Goal: Task Accomplishment & Management: Use online tool/utility

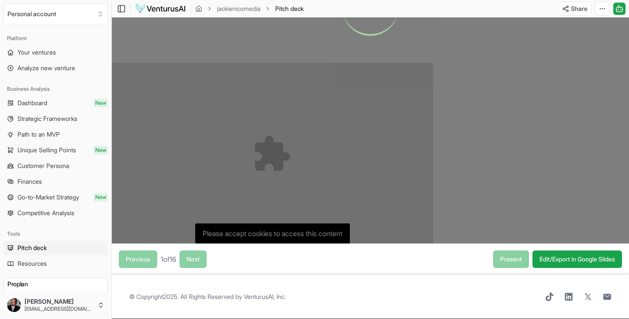
scroll to position [65, 0]
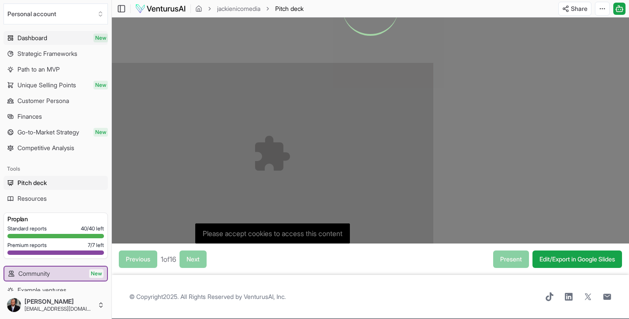
click at [40, 36] on span "Dashboard" at bounding box center [32, 38] width 30 height 9
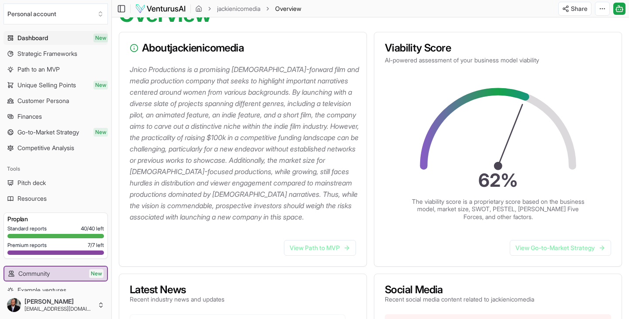
scroll to position [104, 0]
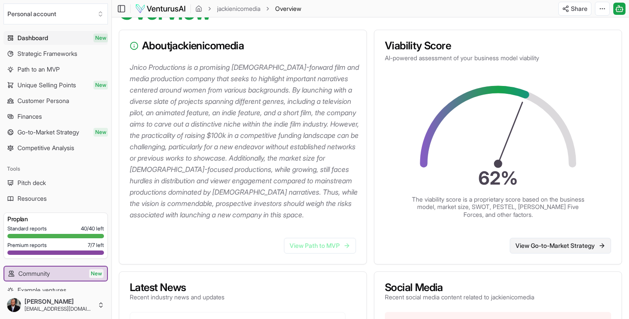
click at [553, 254] on link "View Go-to-Market Strategy" at bounding box center [560, 246] width 101 height 16
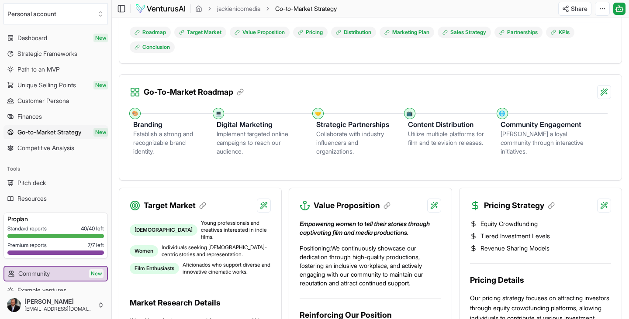
scroll to position [196, 0]
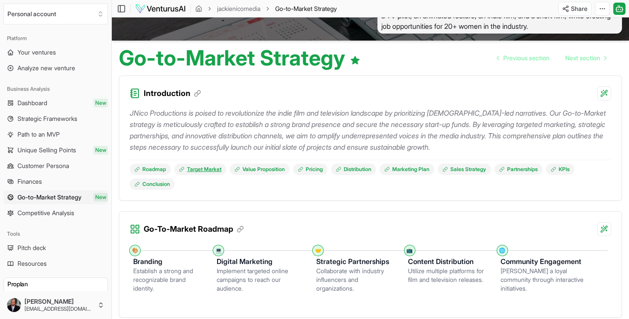
scroll to position [0, 0]
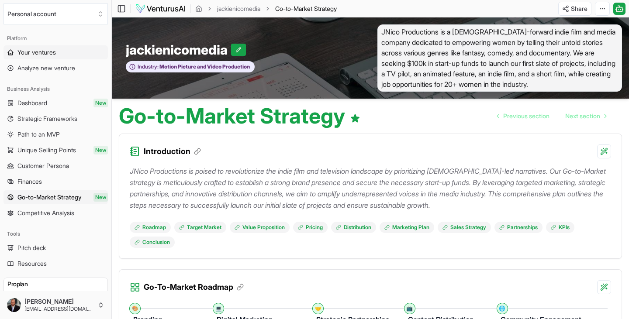
click at [41, 51] on span "Your ventures" at bounding box center [36, 52] width 38 height 9
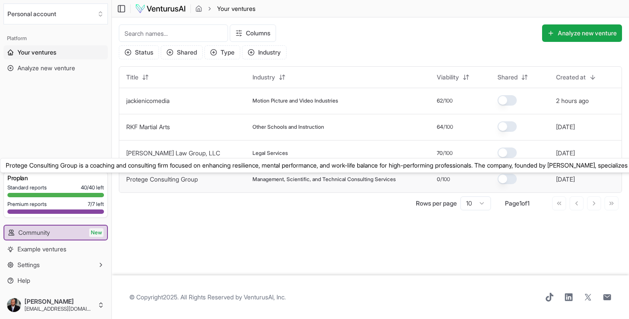
click at [163, 179] on link "Protege Consulting Group" at bounding box center [162, 179] width 72 height 7
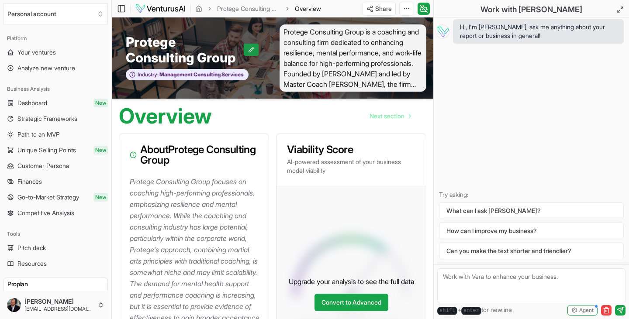
click at [252, 53] on icon at bounding box center [251, 50] width 6 height 6
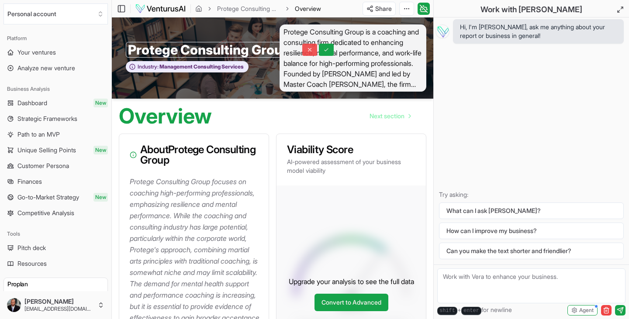
click at [310, 50] on icon at bounding box center [309, 49] width 3 height 3
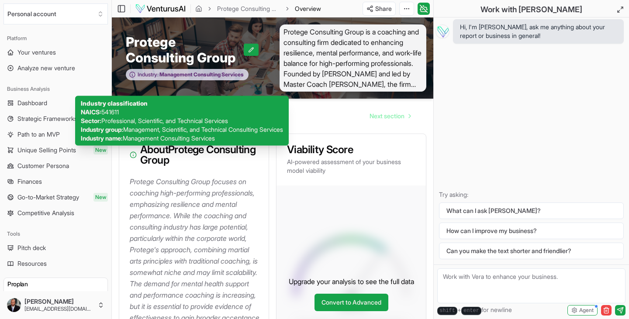
click at [244, 78] on span "Management Consulting Services" at bounding box center [200, 74] width 85 height 7
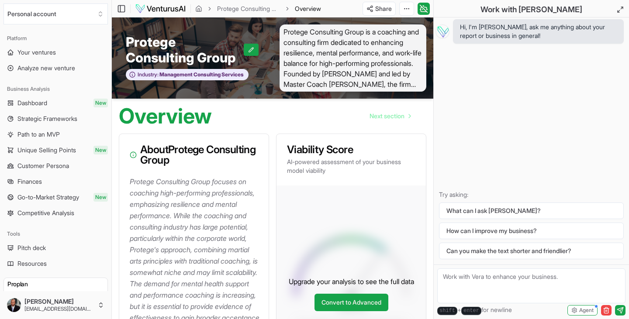
click at [330, 54] on span "Protege Consulting Group is a coaching and consulting firm dedicated to enhanci…" at bounding box center [352, 57] width 147 height 67
click at [43, 52] on span "Your ventures" at bounding box center [36, 52] width 38 height 9
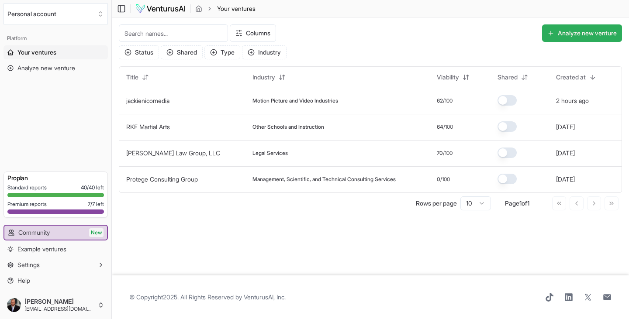
click at [565, 31] on button "Analyze new venture" at bounding box center [582, 32] width 80 height 17
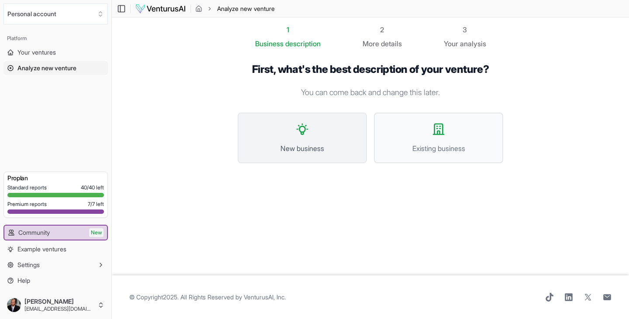
click at [318, 129] on button "New business" at bounding box center [302, 138] width 129 height 51
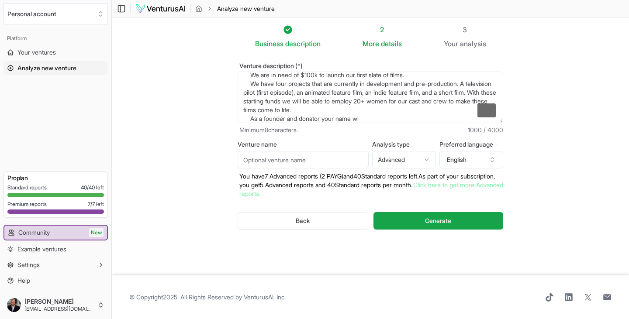
scroll to position [114, 0]
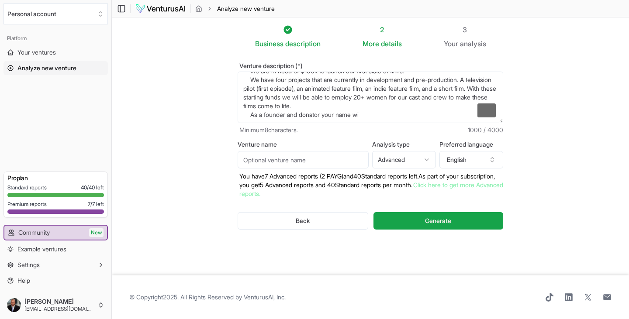
drag, startPoint x: 244, startPoint y: 79, endPoint x: 430, endPoint y: 140, distance: 196.3
click at [430, 123] on textarea "Jnico Productions is a [DEMOGRAPHIC_DATA]-forward film & media production compa…" at bounding box center [370, 98] width 265 height 52
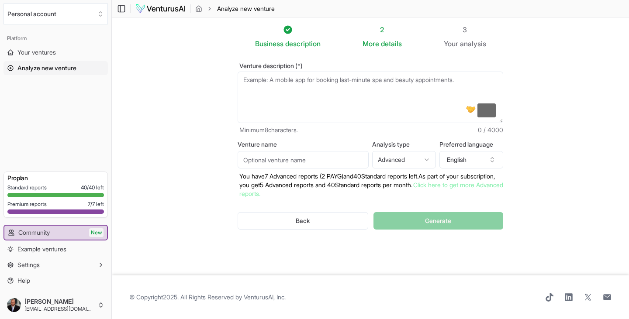
scroll to position [0, 0]
paste textarea "At 888 Radio Network, we inspire your journey with uplifting music, transformat…"
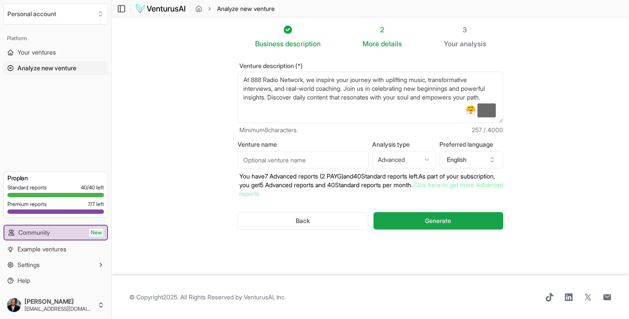
click at [306, 80] on textarea "Jnico Productions is a [DEMOGRAPHIC_DATA]-forward film & media production compa…" at bounding box center [370, 98] width 265 height 52
click at [276, 105] on textarea "Jnico Productions is a [DEMOGRAPHIC_DATA]-forward film & media production compa…" at bounding box center [370, 98] width 265 height 52
paste textarea "Pray Hope Love Radio is your 24/7 source of encouragement, worship, and Word-ce…"
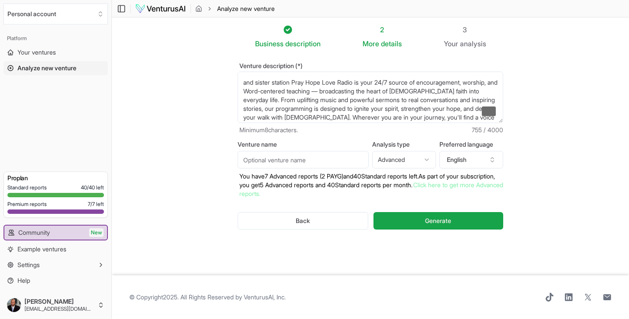
scroll to position [26, 0]
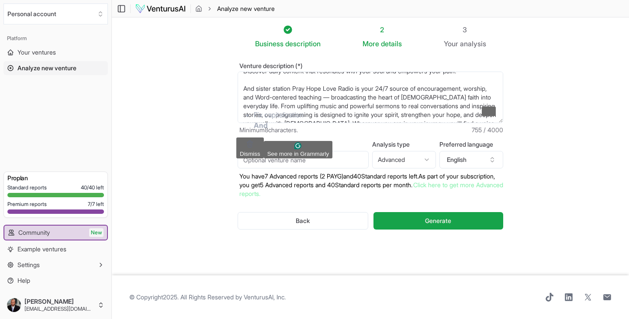
click at [245, 125] on html "We value your privacy We use cookies to enhance your browsing experience, serve…" at bounding box center [314, 159] width 629 height 319
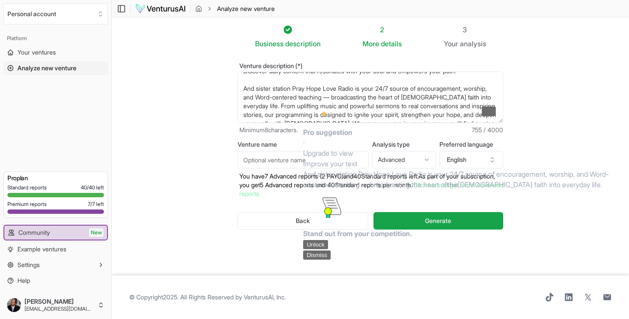
click at [311, 97] on textarea "At [DOMAIN_NAME], we inspire your journey with uplifting music, transformative …" at bounding box center [370, 98] width 265 height 52
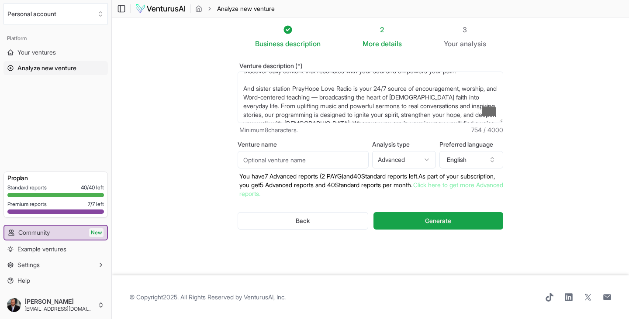
click at [326, 97] on textarea "At [DOMAIN_NAME], we inspire your journey with uplifting music, transformative …" at bounding box center [370, 98] width 265 height 52
click at [340, 98] on textarea "At [DOMAIN_NAME], we inspire your journey with uplifting music, transformative …" at bounding box center [370, 98] width 265 height 52
click at [353, 98] on textarea "At [DOMAIN_NAME], we inspire your journey with uplifting music, transformative …" at bounding box center [370, 98] width 265 height 52
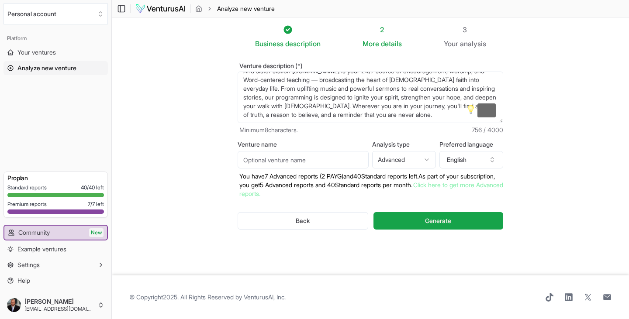
scroll to position [52, 0]
click at [465, 114] on textarea "At [DOMAIN_NAME], we inspire your journey with uplifting music, transformative …" at bounding box center [370, 98] width 265 height 52
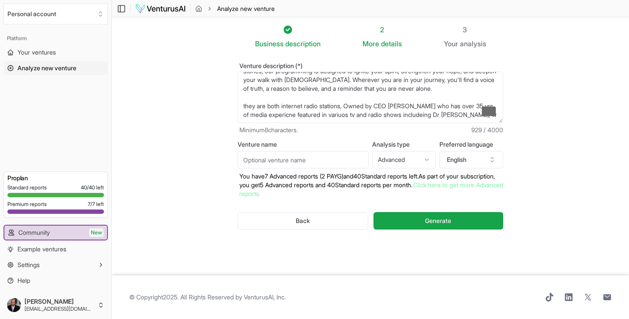
scroll to position [83, 0]
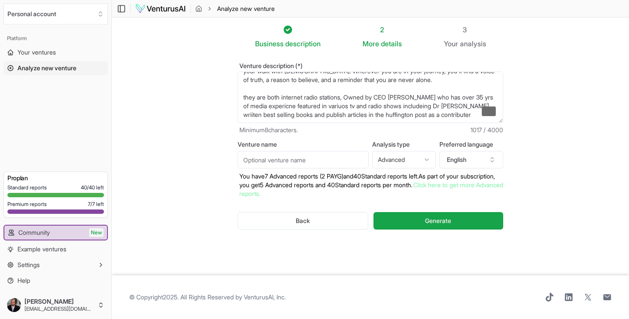
type textarea "At [DOMAIN_NAME], we inspire your journey with uplifting music, transformative …"
click at [336, 163] on input "Venture name" at bounding box center [303, 159] width 131 height 17
type input "888medianetwork"
click at [437, 220] on span "Generate" at bounding box center [438, 221] width 26 height 9
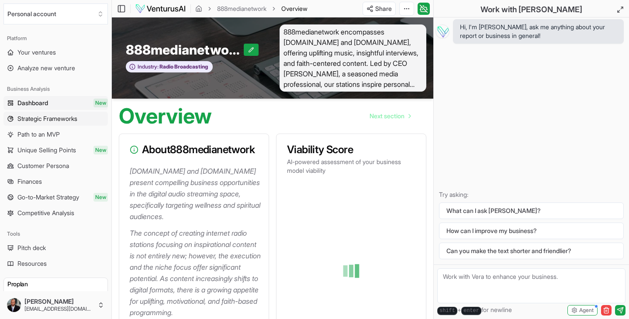
click at [61, 117] on span "Strategic Frameworks" at bounding box center [47, 118] width 60 height 9
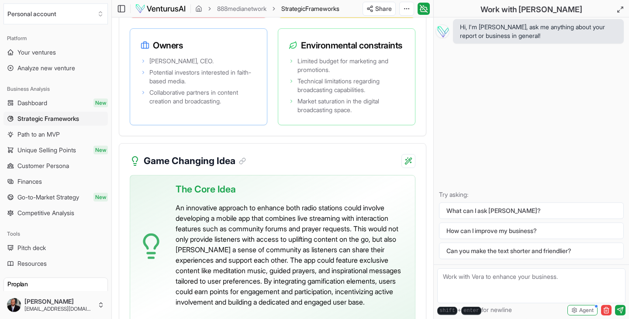
scroll to position [2357, 0]
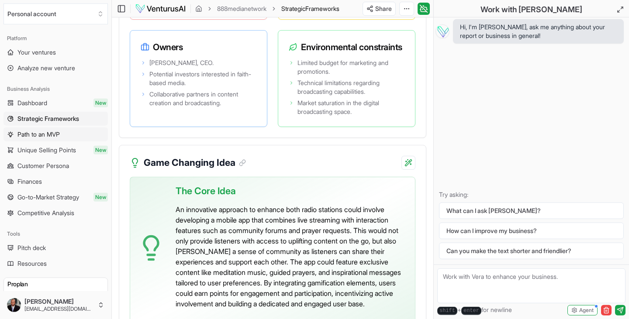
click at [34, 133] on span "Path to an MVP" at bounding box center [38, 134] width 42 height 9
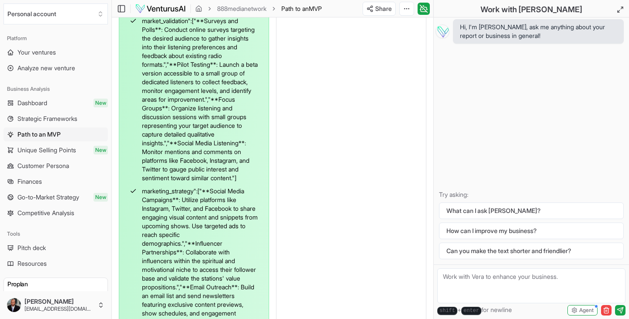
scroll to position [527, 0]
click at [50, 151] on span "Unique Selling Points" at bounding box center [46, 150] width 59 height 9
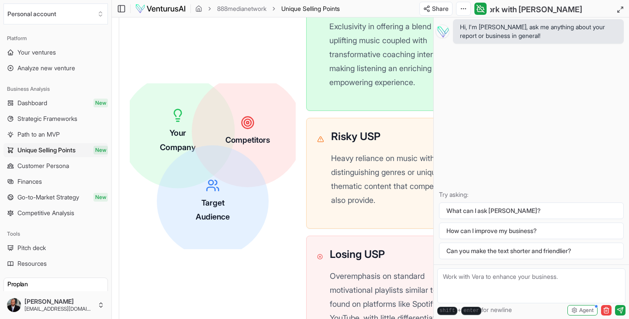
scroll to position [323, 0]
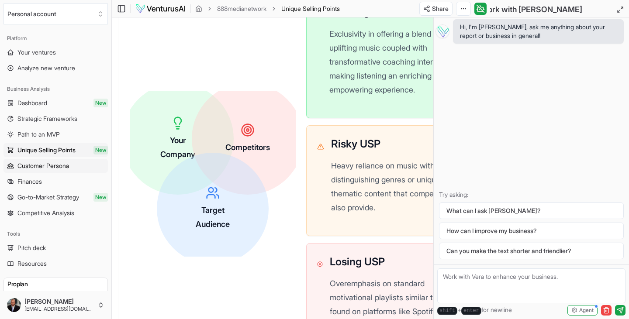
click at [57, 166] on span "Customer Persona" at bounding box center [43, 166] width 52 height 9
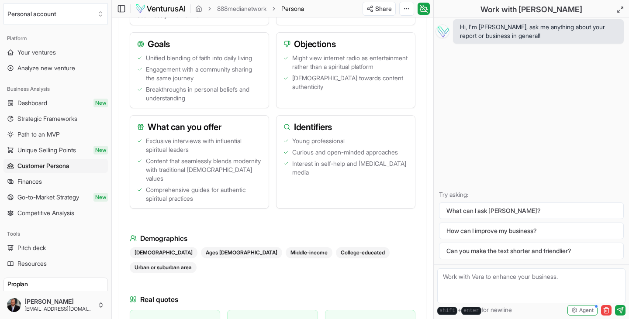
scroll to position [390, 0]
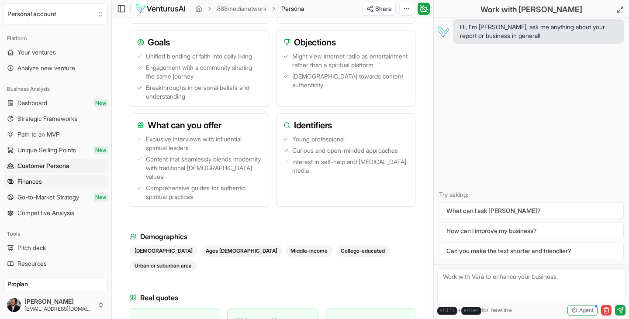
click at [45, 181] on link "Finances" at bounding box center [55, 182] width 104 height 14
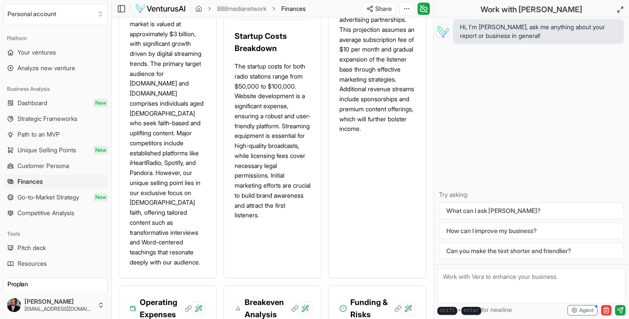
scroll to position [489, 0]
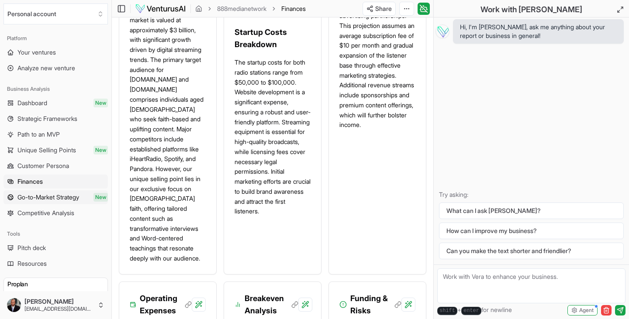
click at [34, 196] on span "Go-to-Market Strategy" at bounding box center [48, 197] width 62 height 9
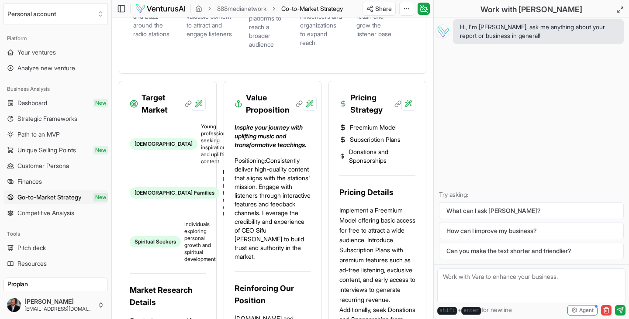
scroll to position [382, 0]
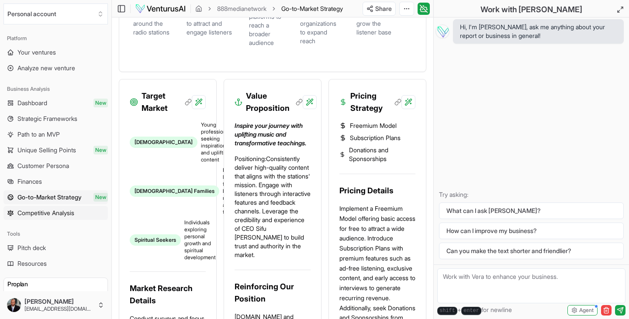
click at [46, 213] on span "Competitive Analysis" at bounding box center [45, 213] width 57 height 9
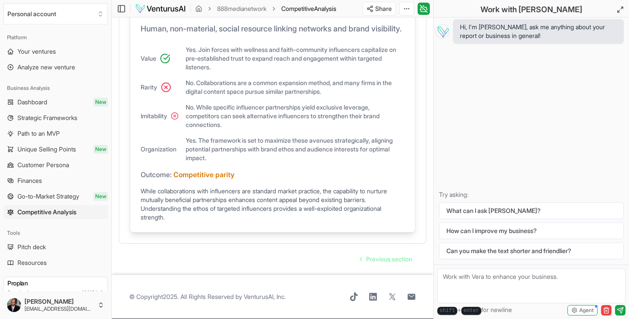
scroll to position [885, 0]
click at [34, 249] on span "Pitch deck" at bounding box center [31, 247] width 28 height 9
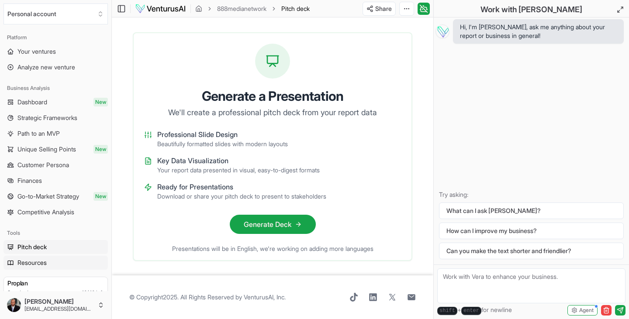
click at [31, 265] on span "Resources" at bounding box center [31, 262] width 29 height 9
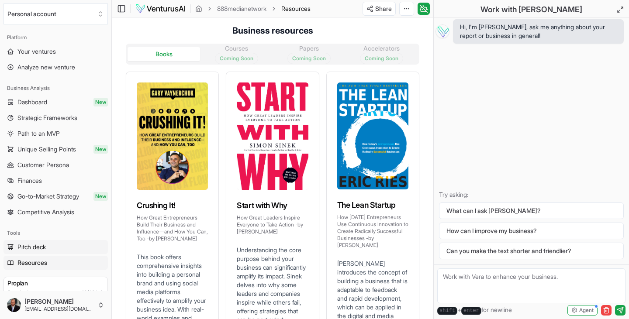
click at [32, 249] on span "Pitch deck" at bounding box center [31, 247] width 28 height 9
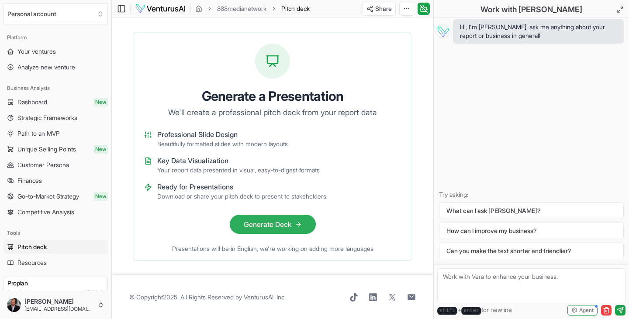
click at [258, 225] on button "Generate Deck" at bounding box center [273, 224] width 86 height 19
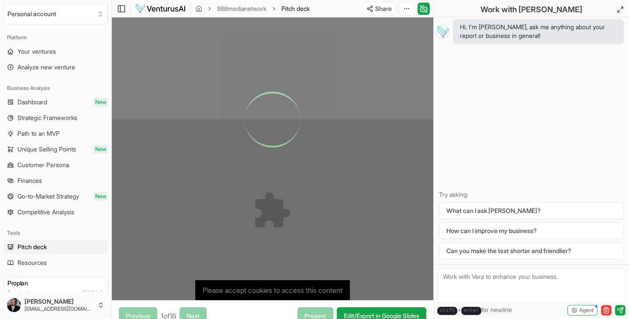
scroll to position [135, 0]
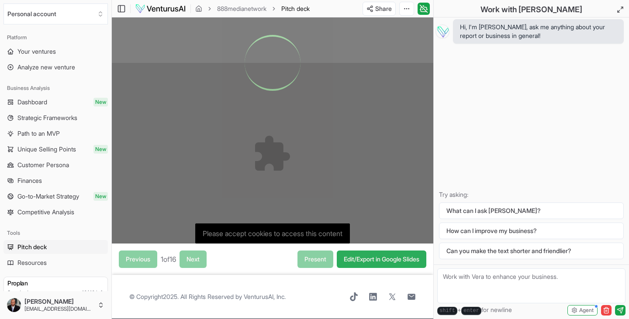
click at [368, 258] on link "Edit/Export in Google Slides" at bounding box center [382, 259] width 90 height 17
click at [49, 106] on link "Dashboard New" at bounding box center [55, 102] width 104 height 14
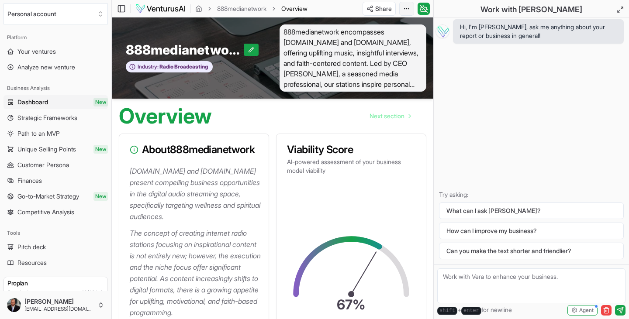
click at [408, 9] on html "We value your privacy We use cookies to enhance your browsing experience, serve…" at bounding box center [314, 159] width 629 height 319
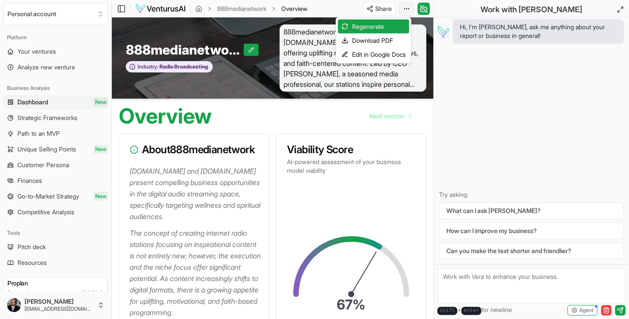
scroll to position [1, 0]
click at [389, 40] on div "Download PDF" at bounding box center [373, 41] width 71 height 14
